Goal: Task Accomplishment & Management: Use online tool/utility

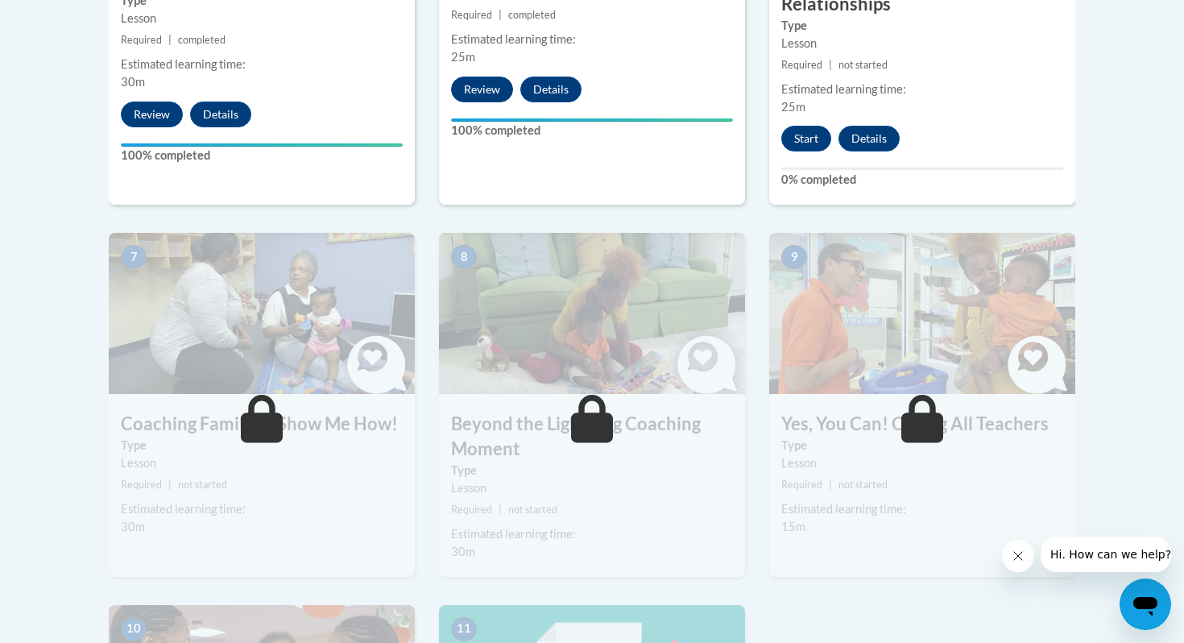
scroll to position [1248, 0]
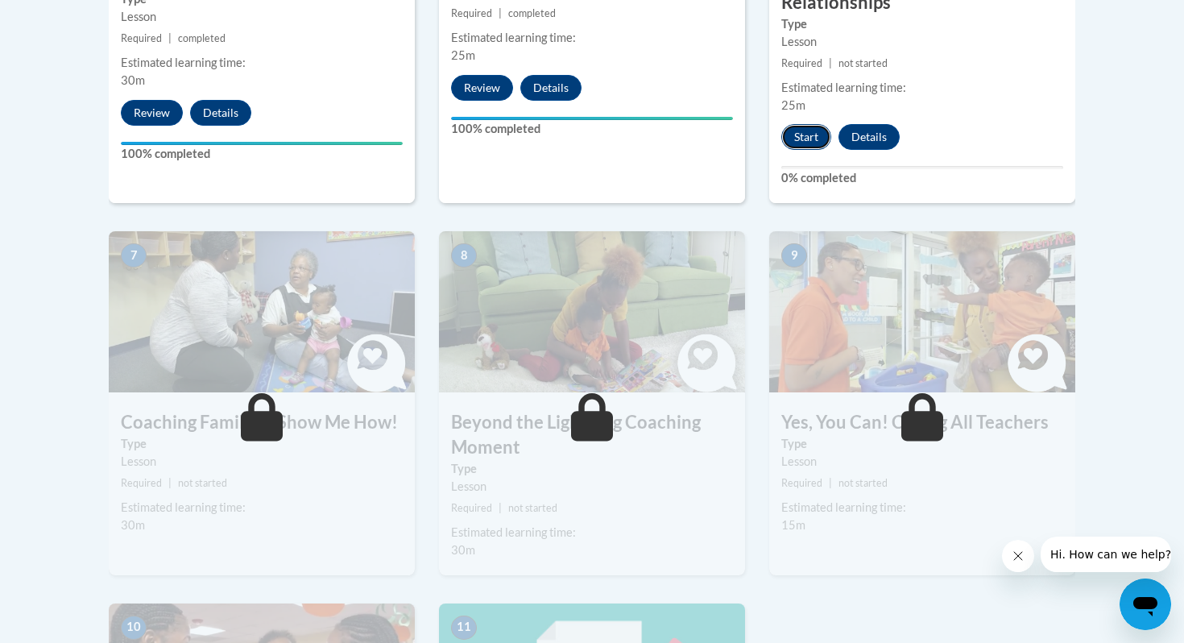
click at [803, 124] on button "Start" at bounding box center [806, 137] width 50 height 26
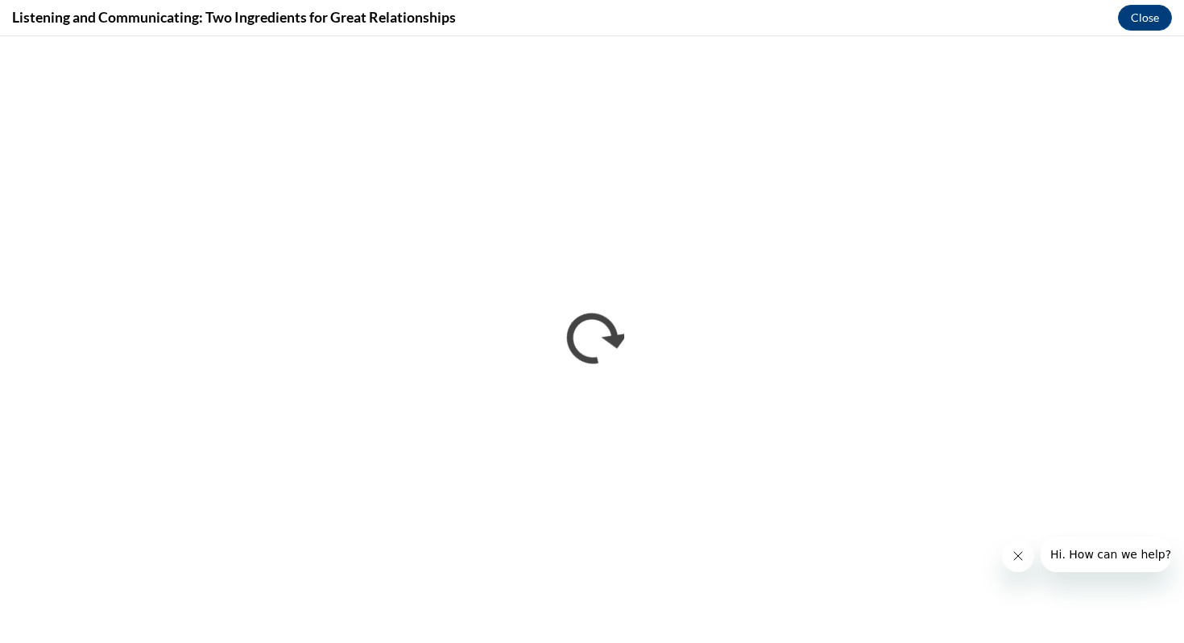
scroll to position [0, 0]
